Goal: Task Accomplishment & Management: Manage account settings

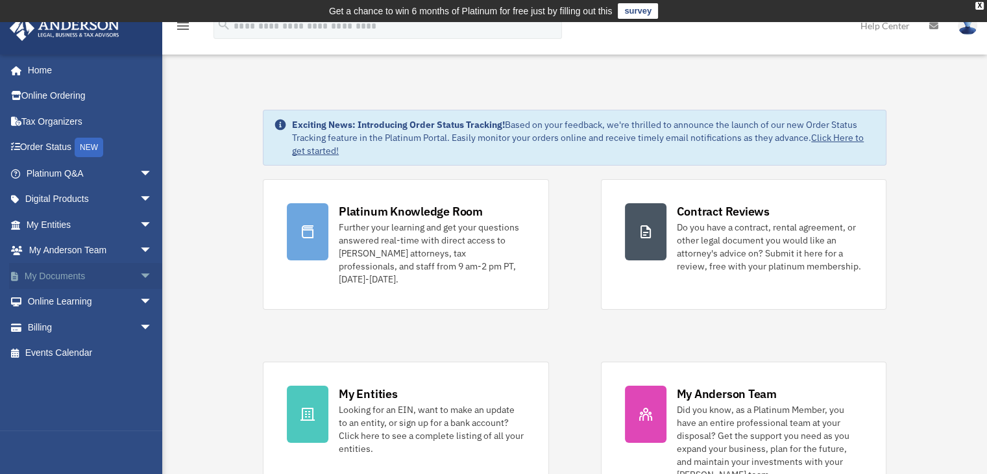
click at [38, 273] on link "My Documents arrow_drop_down" at bounding box center [90, 276] width 163 height 26
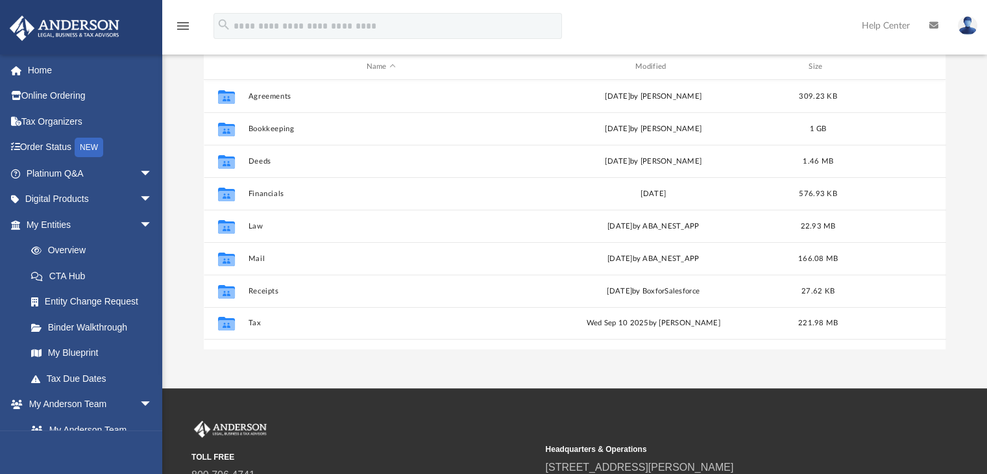
scroll to position [180, 0]
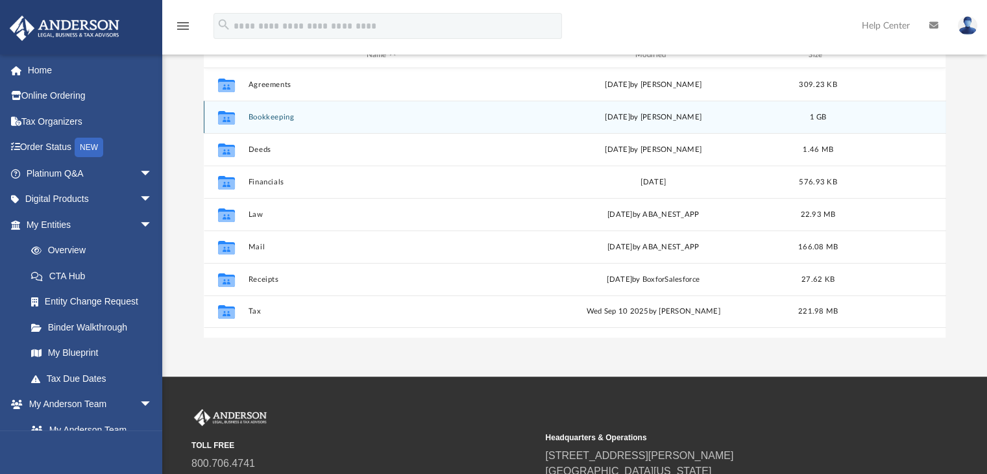
click at [265, 117] on button "Bookkeeping" at bounding box center [381, 117] width 266 height 8
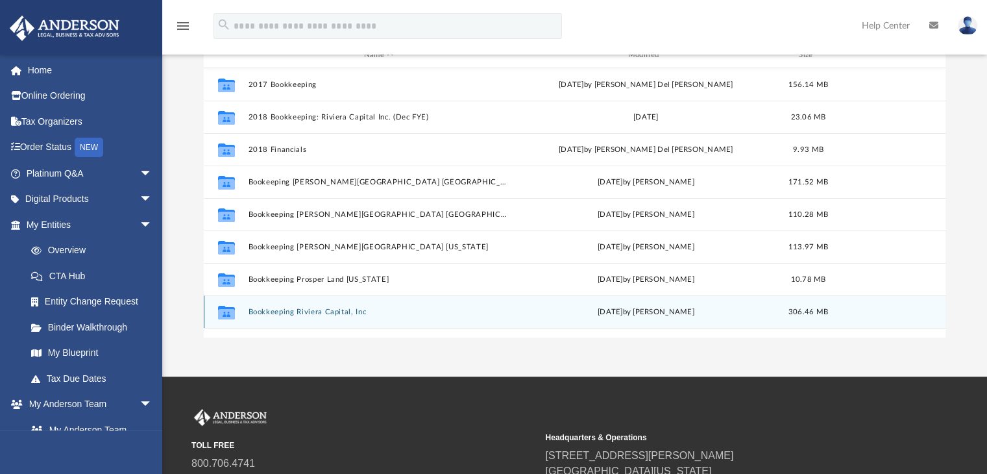
click at [313, 312] on button "Bookkeeping Riviera Capital, Inc" at bounding box center [378, 312] width 261 height 8
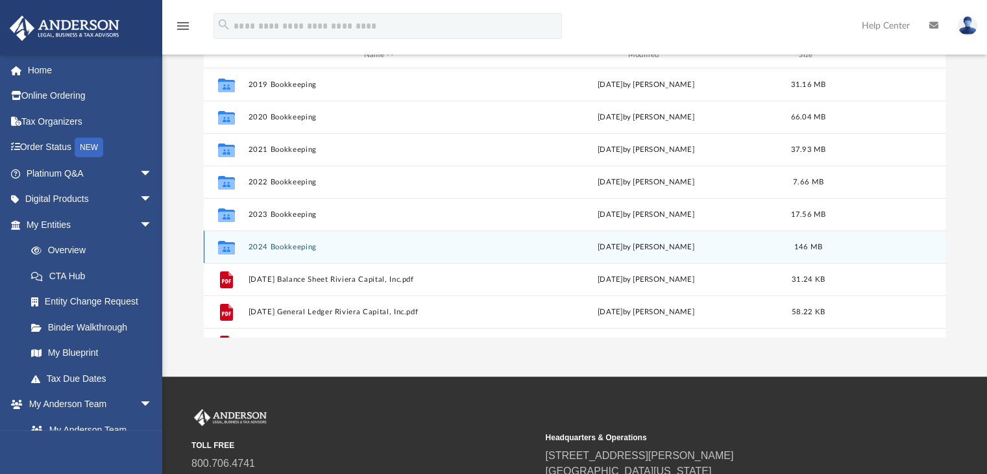
click at [292, 247] on button "2024 Bookkeeping" at bounding box center [378, 247] width 261 height 8
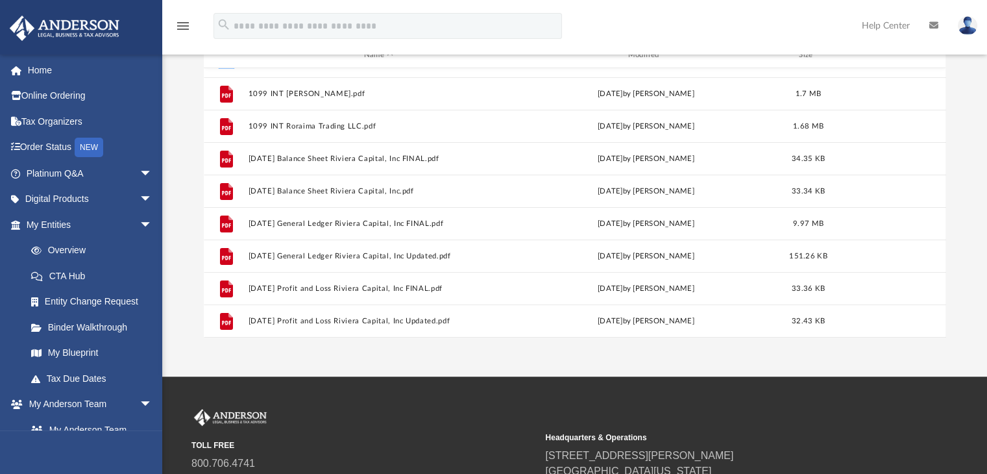
scroll to position [135, 0]
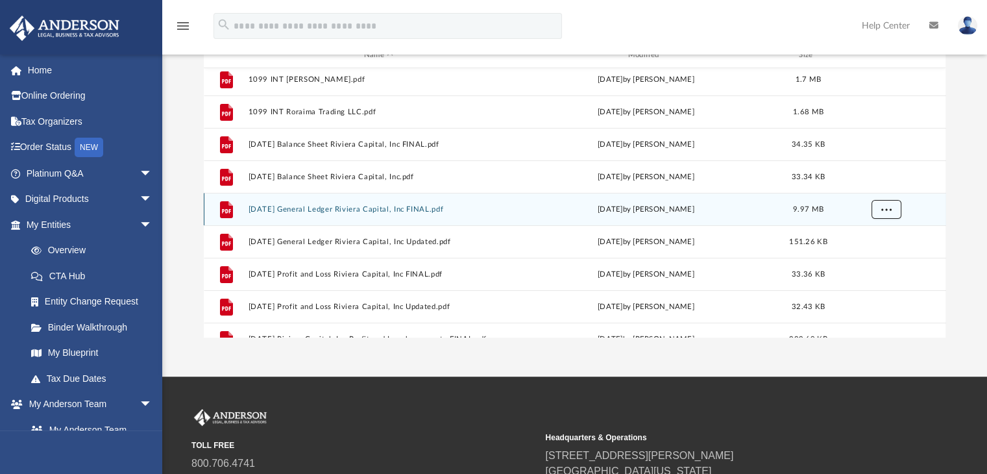
click at [889, 208] on span "More options" at bounding box center [885, 209] width 10 height 7
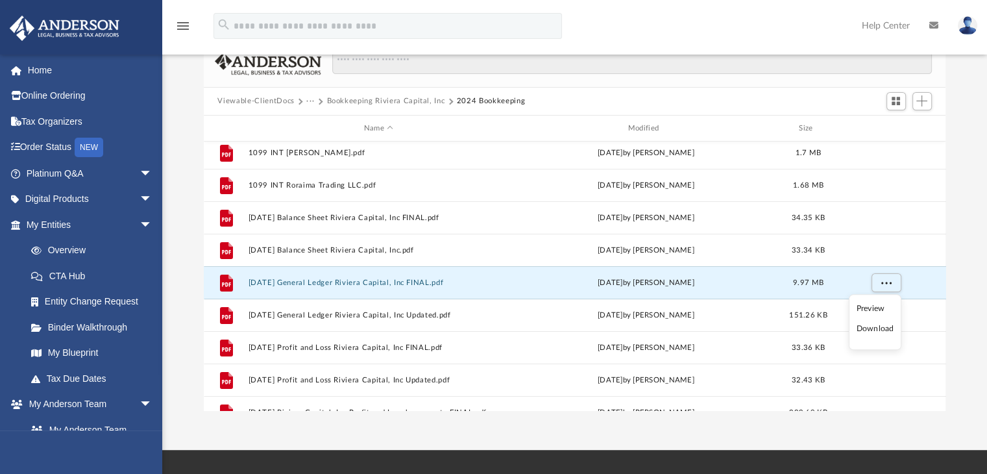
scroll to position [108, 0]
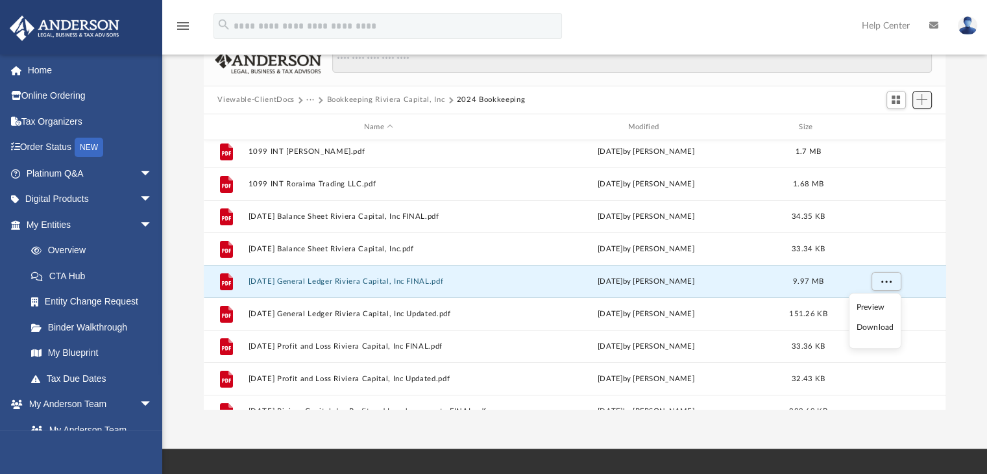
click at [921, 99] on span "Add" at bounding box center [921, 99] width 11 height 11
click at [888, 124] on li "Upload" at bounding box center [903, 126] width 42 height 14
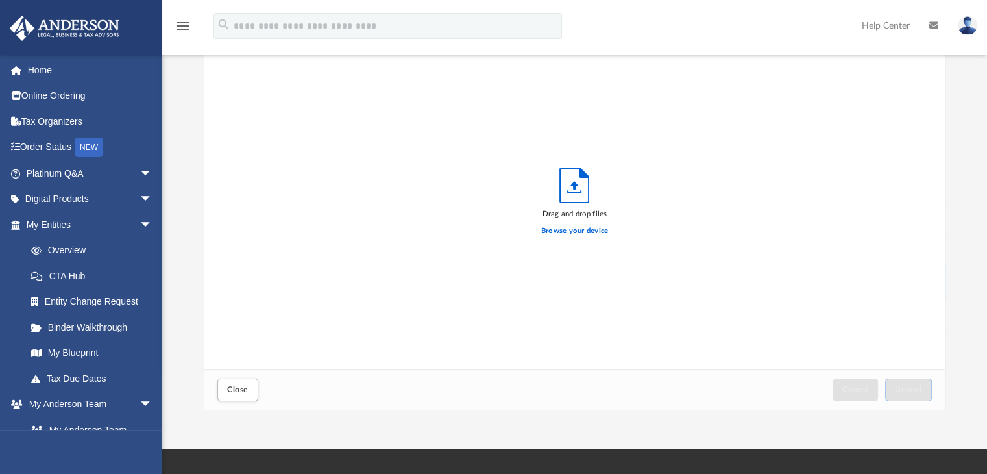
scroll to position [319, 732]
click at [577, 230] on label "Browse your device" at bounding box center [574, 231] width 67 height 12
click at [0, 0] on input "Browse your device" at bounding box center [0, 0] width 0 height 0
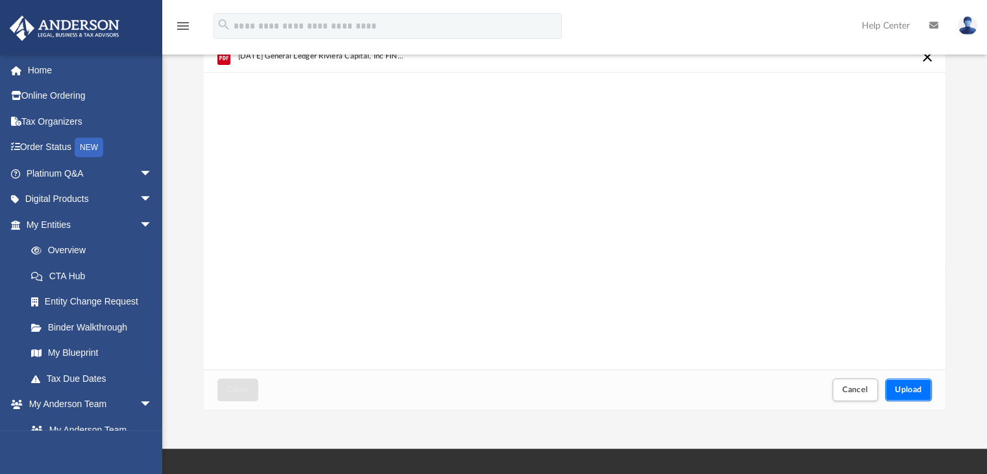
click at [908, 382] on button "Upload" at bounding box center [908, 389] width 47 height 23
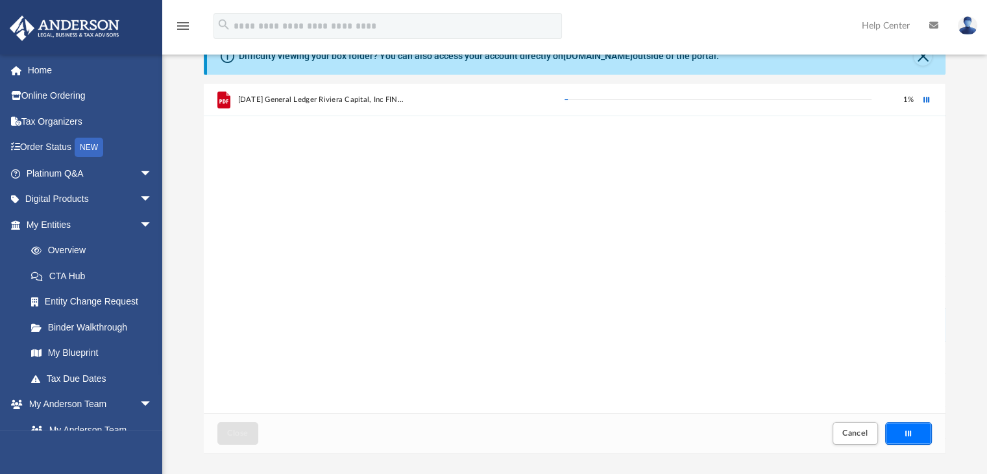
scroll to position [56, 0]
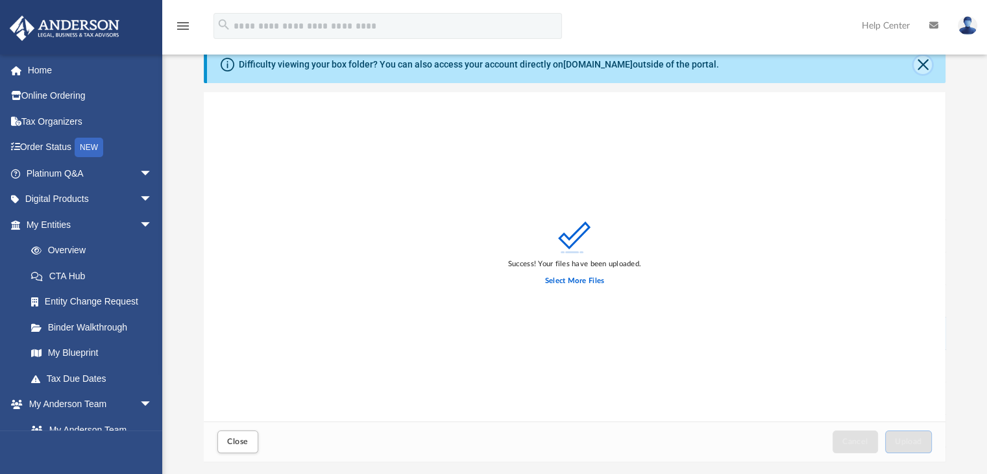
click at [919, 64] on button "Close" at bounding box center [923, 65] width 18 height 18
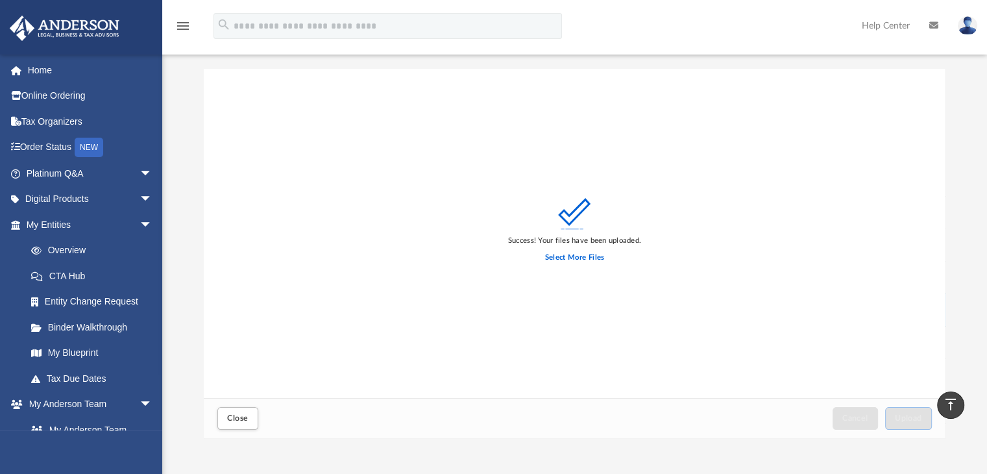
scroll to position [34, 0]
click at [236, 416] on span "Close" at bounding box center [237, 417] width 21 height 8
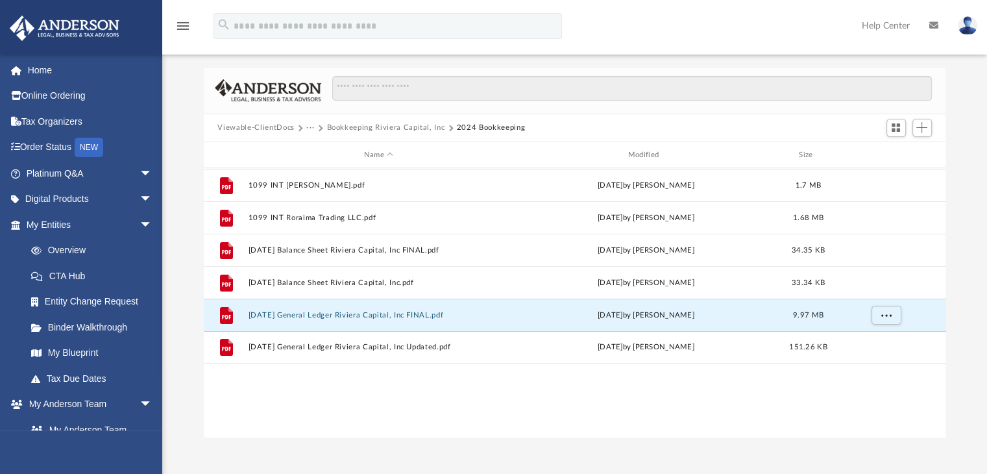
scroll to position [0, 0]
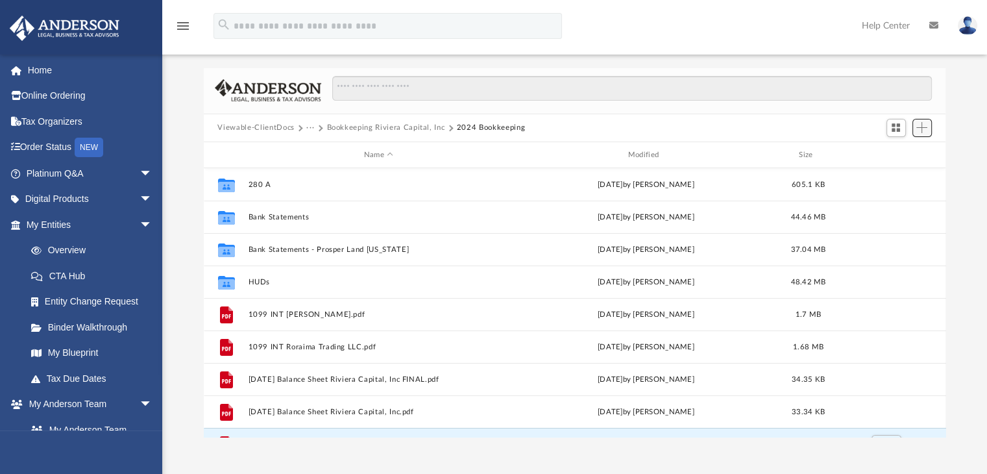
click at [925, 127] on span "Add" at bounding box center [921, 127] width 11 height 11
click at [899, 151] on li "Upload" at bounding box center [903, 154] width 42 height 14
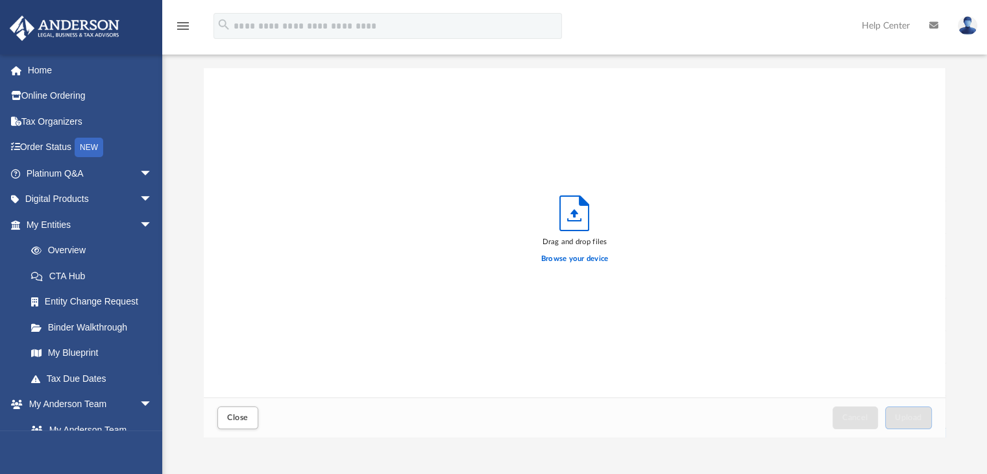
scroll to position [319, 732]
click at [572, 256] on label "Browse your device" at bounding box center [574, 259] width 67 height 12
click at [0, 0] on input "Browse your device" at bounding box center [0, 0] width 0 height 0
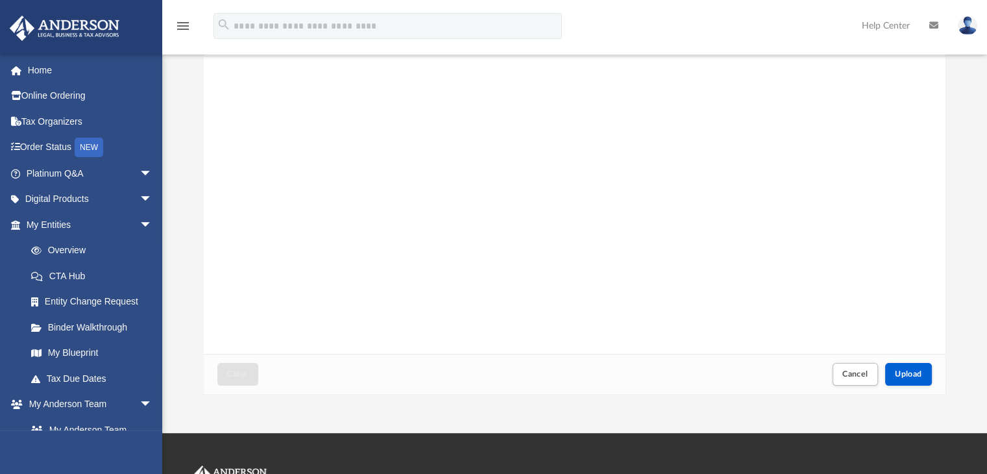
scroll to position [83, 0]
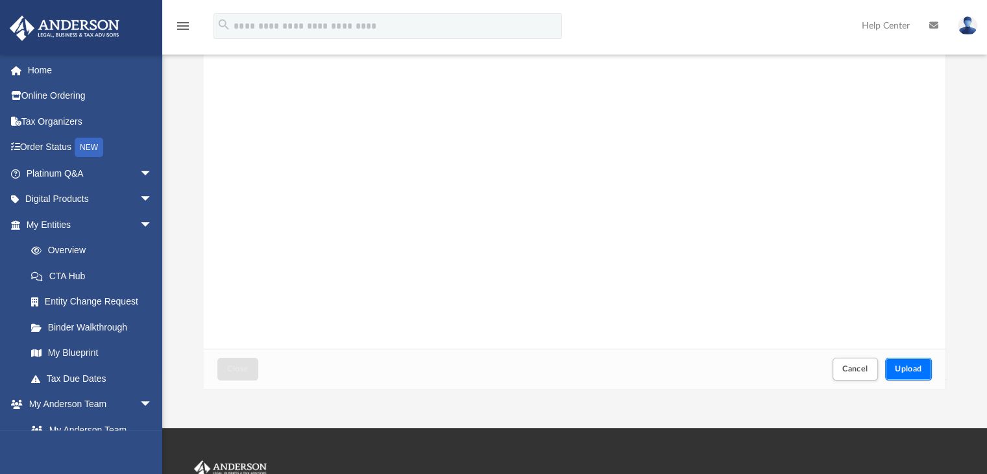
click at [908, 363] on button "Upload" at bounding box center [908, 368] width 47 height 23
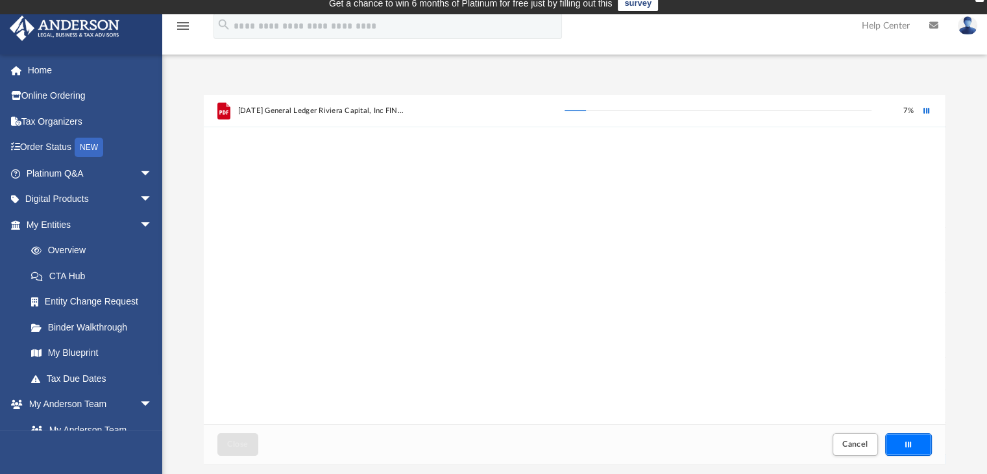
scroll to position [5, 0]
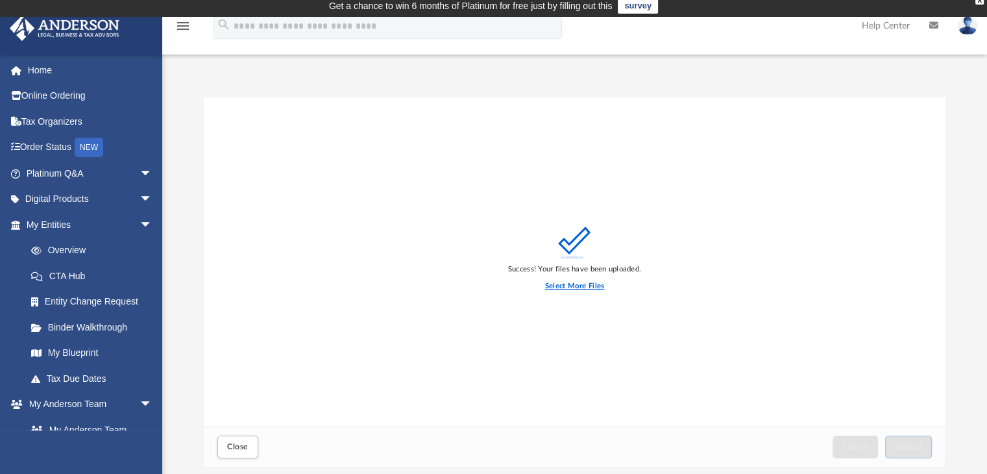
click at [575, 285] on label "Select More Files" at bounding box center [574, 286] width 59 height 12
click at [0, 0] on input "Select More Files" at bounding box center [0, 0] width 0 height 0
click at [239, 439] on button "Close" at bounding box center [237, 446] width 40 height 23
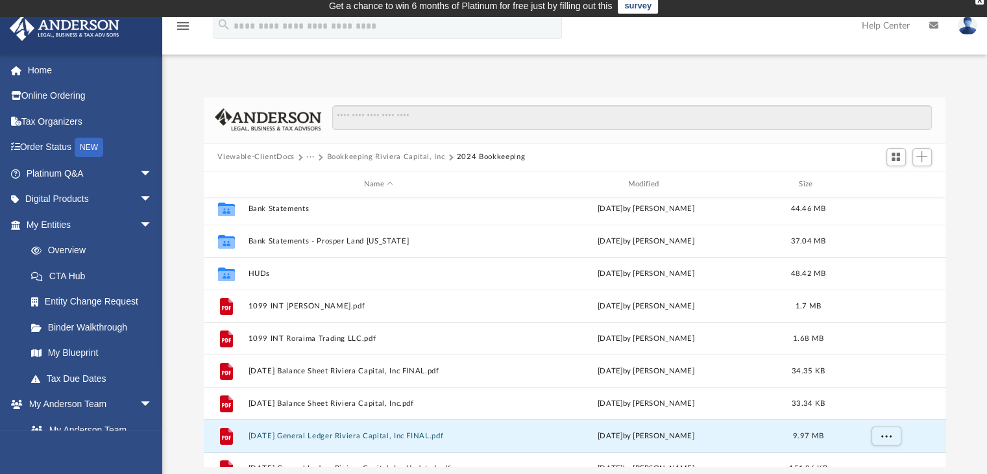
scroll to position [0, 0]
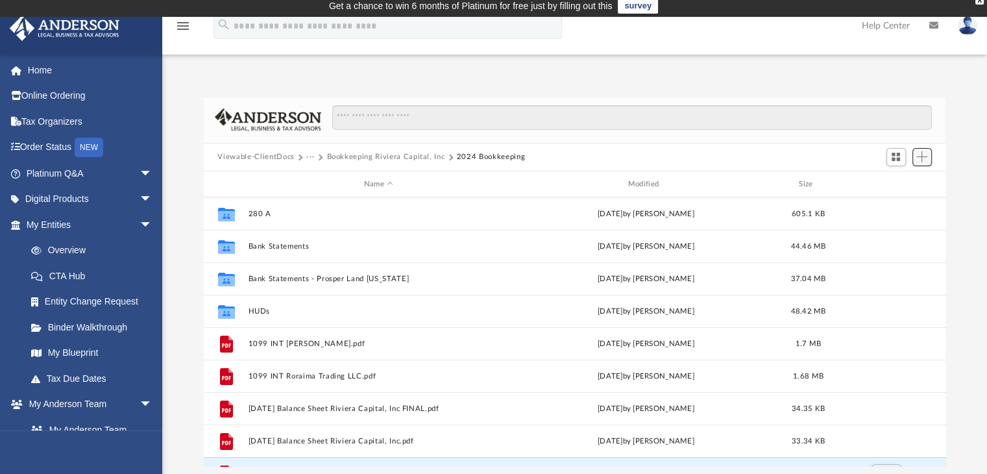
click at [923, 158] on span "Add" at bounding box center [921, 156] width 11 height 11
click at [902, 182] on li "Upload" at bounding box center [903, 183] width 42 height 14
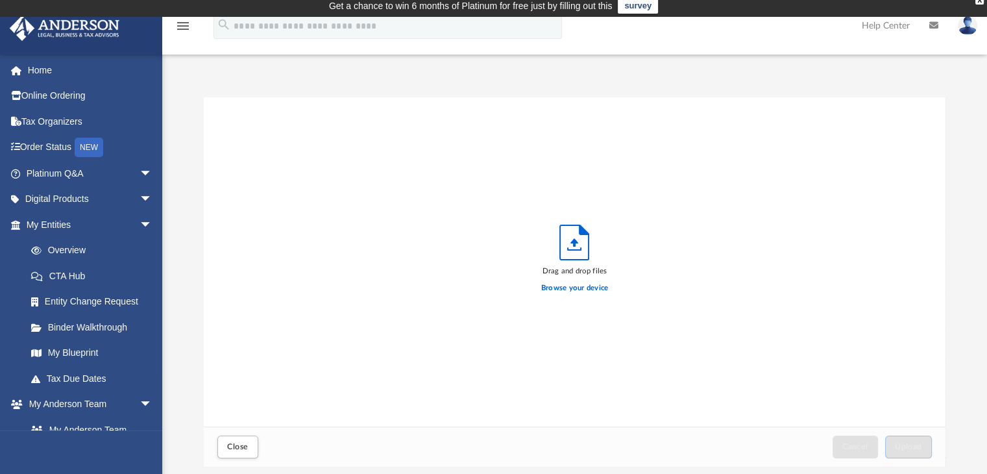
scroll to position [319, 732]
click at [568, 285] on label "Browse your device" at bounding box center [574, 288] width 67 height 12
click at [0, 0] on input "Browse your device" at bounding box center [0, 0] width 0 height 0
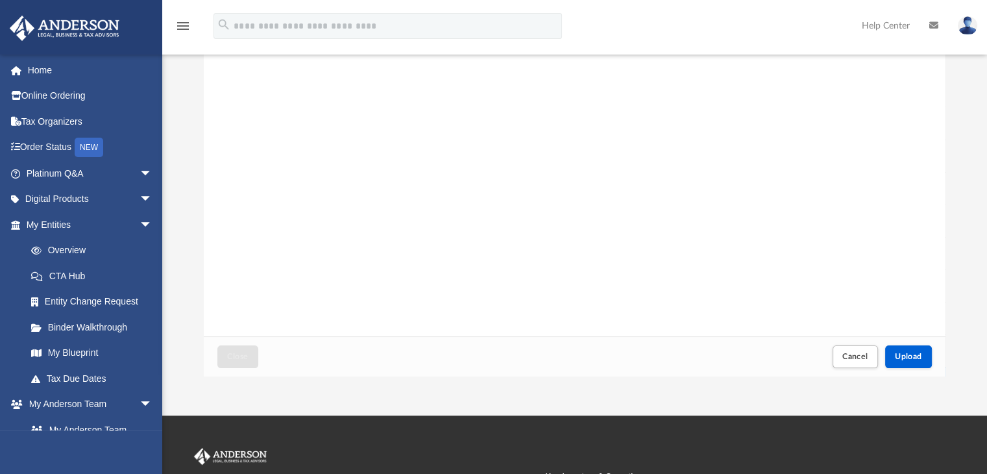
scroll to position [101, 0]
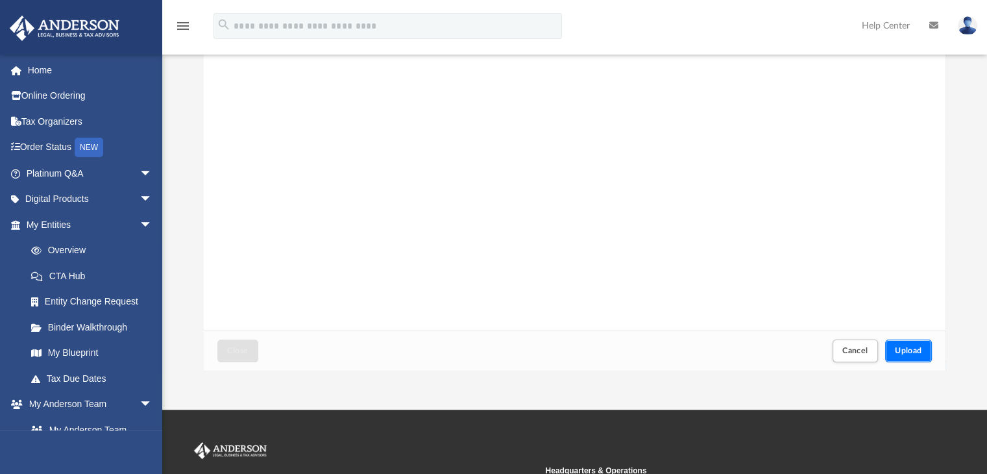
click at [914, 351] on span "Upload" at bounding box center [908, 350] width 27 height 8
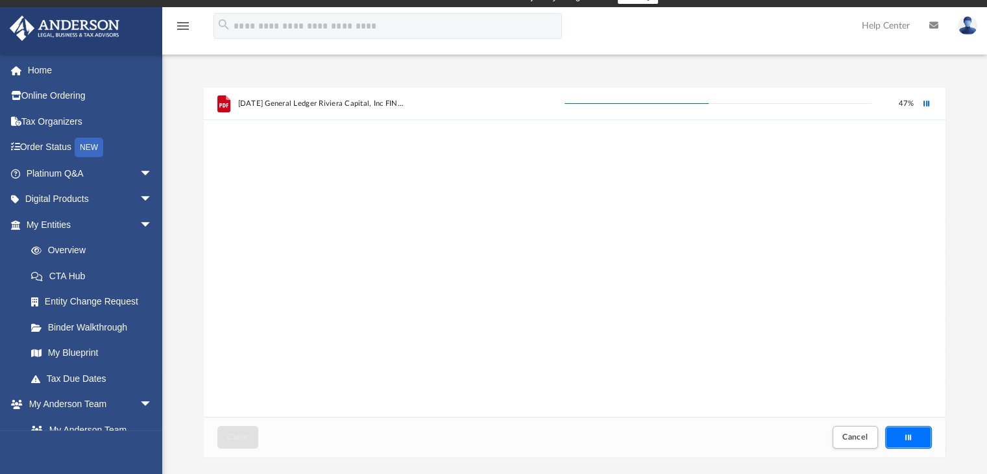
scroll to position [0, 0]
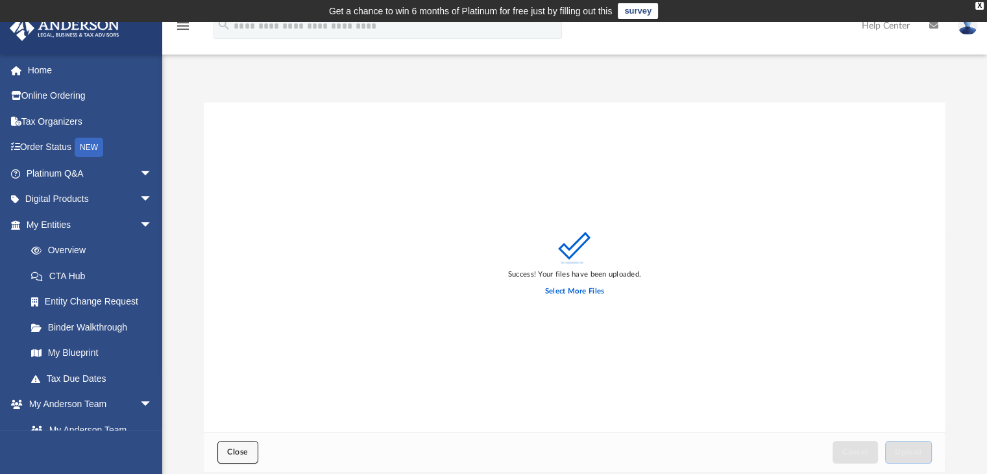
click at [247, 452] on span "Close" at bounding box center [237, 452] width 21 height 8
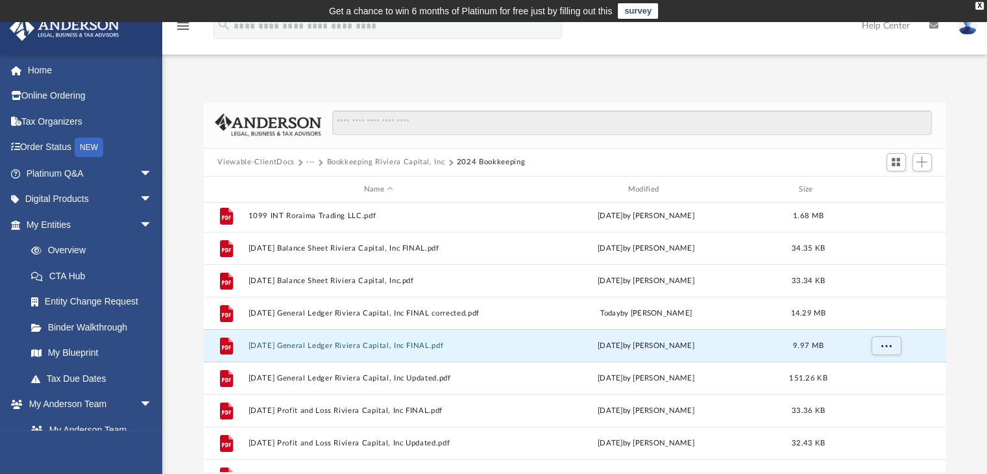
scroll to position [172, 0]
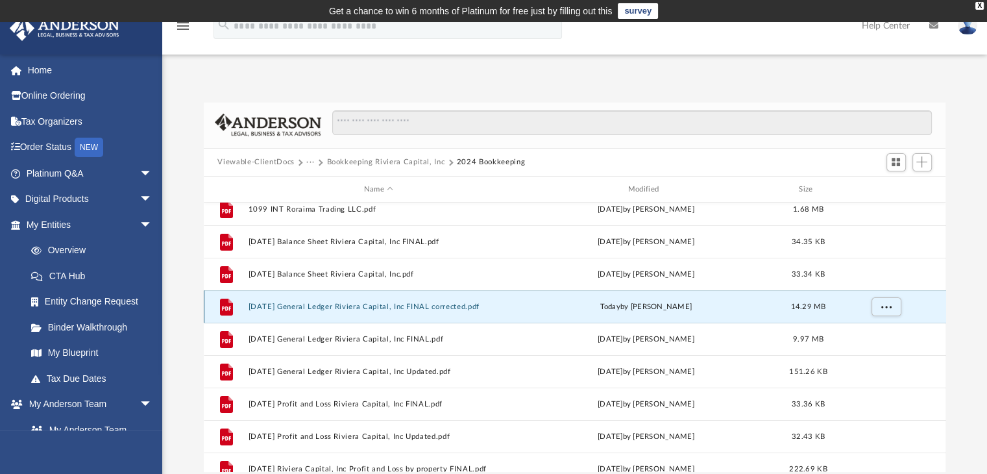
click at [333, 302] on button "[DATE] General Ledger Riviera Capital, Inc FINAL corrected.pdf" at bounding box center [378, 306] width 261 height 8
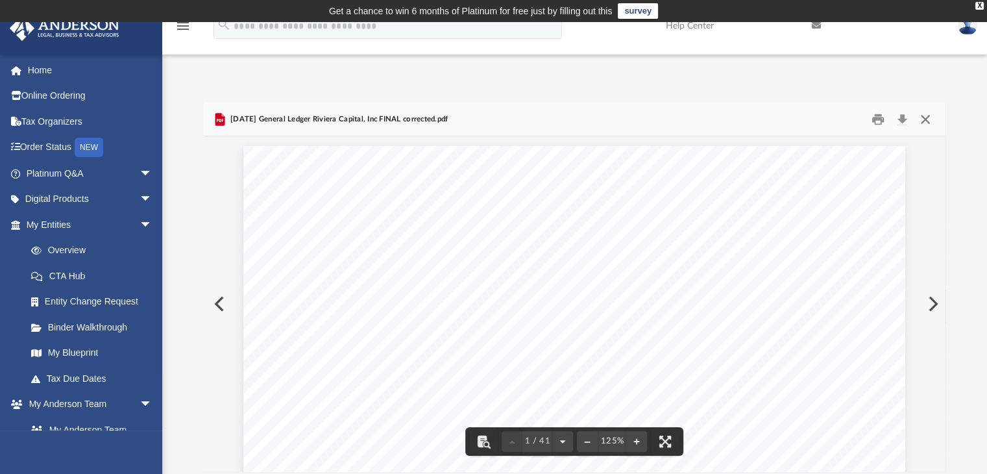
click at [925, 120] on button "Close" at bounding box center [925, 119] width 23 height 20
